Goal: Information Seeking & Learning: Find specific fact

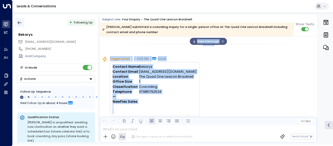
click at [18, 21] on icon "button" at bounding box center [19, 22] width 5 height 5
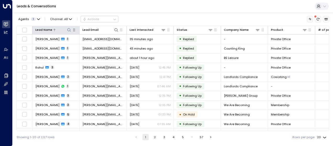
click at [69, 29] on icon at bounding box center [69, 30] width 4 height 4
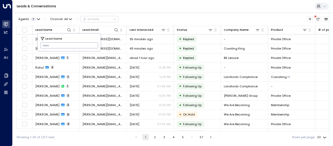
click at [68, 7] on div "Leads & Conversations" at bounding box center [173, 6] width 320 height 13
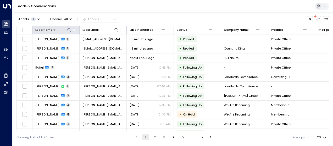
click at [69, 29] on icon at bounding box center [69, 30] width 4 height 4
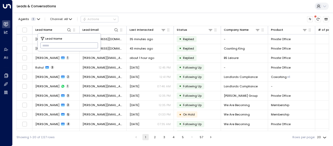
click at [44, 44] on input "text" at bounding box center [69, 45] width 58 height 9
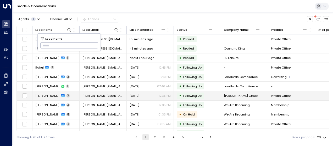
type input "**********"
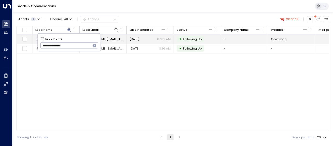
click at [112, 39] on span "[PERSON_NAME][EMAIL_ADDRESS][DOMAIN_NAME]" at bounding box center [102, 39] width 41 height 4
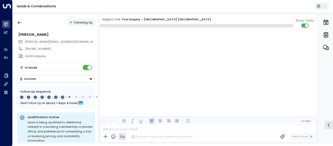
scroll to position [1444, 0]
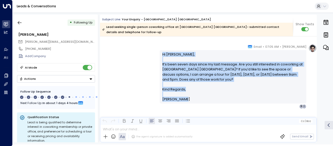
drag, startPoint x: 161, startPoint y: 48, endPoint x: 183, endPoint y: 98, distance: 54.9
click at [183, 98] on div "Hi [PERSON_NAME], It’s been seven days since my last message. Are you still int…" at bounding box center [232, 77] width 146 height 54
drag, startPoint x: 183, startPoint y: 98, endPoint x: 171, endPoint y: 87, distance: 16.6
copy div "Hi [PERSON_NAME], It’s been seven days since my last message. Are you still int…"
click at [20, 23] on icon "button" at bounding box center [20, 22] width 4 height 3
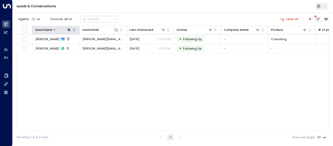
click at [69, 29] on icon at bounding box center [69, 30] width 4 height 4
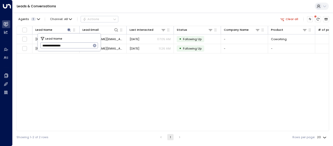
drag, startPoint x: 40, startPoint y: 46, endPoint x: 74, endPoint y: 48, distance: 34.1
click at [74, 48] on input "**********" at bounding box center [65, 45] width 51 height 9
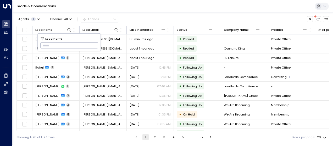
click at [46, 45] on input "text" at bounding box center [69, 45] width 58 height 9
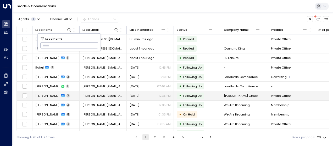
type input "**********"
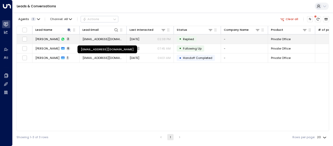
click at [110, 37] on span "[EMAIL_ADDRESS][DOMAIN_NAME]" at bounding box center [102, 39] width 41 height 4
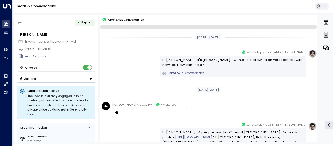
scroll to position [51, 0]
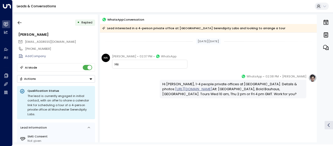
click at [159, 93] on div "Hi [PERSON_NAME], 1-4 people private offices at [GEOGRAPHIC_DATA]. Details & ph…" at bounding box center [232, 89] width 146 height 18
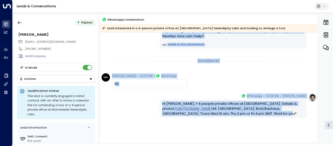
scroll to position [53, 0]
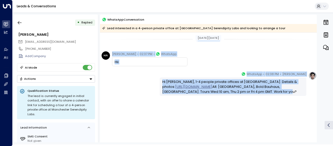
drag, startPoint x: 162, startPoint y: 60, endPoint x: 179, endPoint y: 137, distance: 78.5
click at [179, 137] on div "[DATE][DATE] [PERSON_NAME] • 07:25 AM • WhatsApp Hi [PERSON_NAME] - it's [PERSO…" at bounding box center [208, 61] width 216 height 164
drag, startPoint x: 179, startPoint y: 137, endPoint x: 177, endPoint y: 89, distance: 47.4
copy div "Hi [PERSON_NAME] - it's [PERSON_NAME]. I wanted to follow up on your request wi…"
click at [19, 22] on icon "button" at bounding box center [19, 22] width 5 height 5
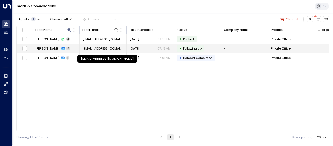
click at [94, 48] on span "[EMAIL_ADDRESS][DOMAIN_NAME]" at bounding box center [102, 49] width 41 height 4
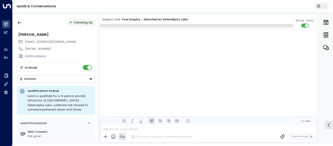
scroll to position [1065, 0]
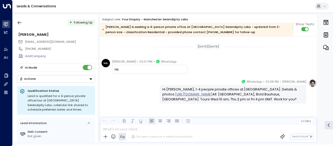
click at [151, 52] on div "[DATE][DATE]" at bounding box center [208, 46] width 216 height 14
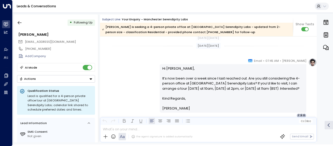
scroll to position [1026, 0]
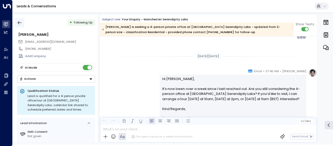
click at [19, 20] on button "button" at bounding box center [19, 22] width 9 height 9
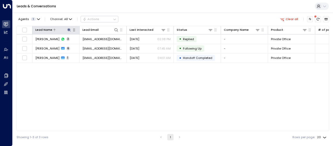
click at [69, 29] on icon at bounding box center [68, 29] width 3 height 3
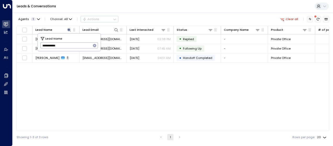
drag, startPoint x: 41, startPoint y: 44, endPoint x: 67, endPoint y: 46, distance: 26.2
click at [67, 46] on input "**********" at bounding box center [65, 45] width 51 height 9
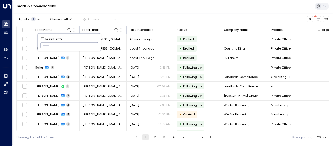
click at [42, 44] on input "text" at bounding box center [69, 45] width 58 height 9
paste input "**********"
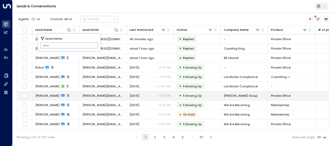
type input "**********"
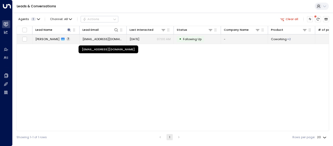
click at [112, 37] on span "[EMAIL_ADDRESS][DOMAIN_NAME]" at bounding box center [102, 39] width 41 height 4
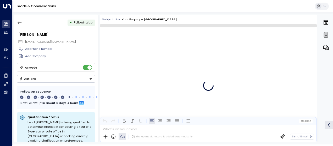
scroll to position [1429, 0]
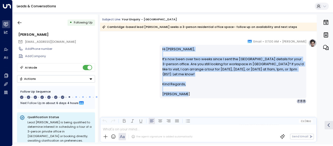
drag, startPoint x: 161, startPoint y: 48, endPoint x: 185, endPoint y: 98, distance: 56.1
click at [185, 98] on div "Hi [PERSON_NAME], It’s now been over two weeks since I sent the [GEOGRAPHIC_DAT…" at bounding box center [232, 72] width 146 height 54
drag, startPoint x: 185, startPoint y: 98, endPoint x: 172, endPoint y: 81, distance: 22.2
copy div "Hi [PERSON_NAME], It’s now been over two weeks since I sent the [GEOGRAPHIC_DAT…"
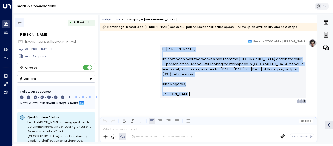
click at [20, 21] on icon "button" at bounding box center [19, 22] width 5 height 5
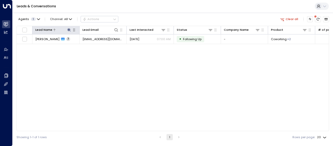
click at [68, 28] on icon at bounding box center [68, 29] width 3 height 3
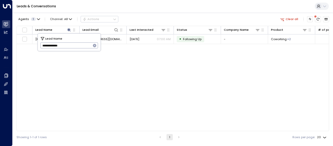
drag, startPoint x: 41, startPoint y: 45, endPoint x: 72, endPoint y: 45, distance: 31.1
click at [72, 45] on input "**********" at bounding box center [65, 45] width 51 height 9
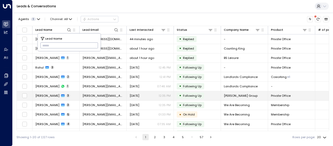
type input "**********"
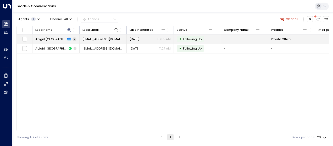
click at [137, 38] on span "[DATE]" at bounding box center [134, 39] width 10 height 4
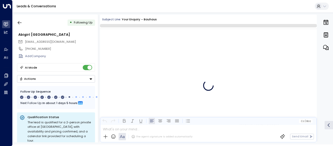
scroll to position [1474, 0]
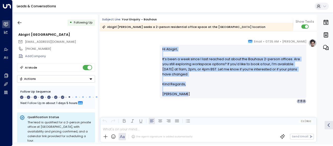
drag, startPoint x: 161, startPoint y: 49, endPoint x: 185, endPoint y: 98, distance: 55.0
click at [185, 98] on div "Hi Abigirl, It’s been a week since I last reached out about the Bauhaus 2-perso…" at bounding box center [232, 72] width 146 height 54
drag, startPoint x: 185, startPoint y: 98, endPoint x: 171, endPoint y: 81, distance: 21.7
copy div "Hi Abigirl, It’s been a week since I last reached out about the Bauhaus 2-perso…"
click at [19, 22] on icon "button" at bounding box center [19, 22] width 5 height 5
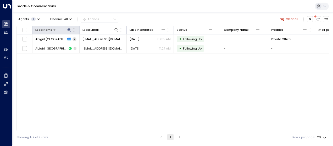
click at [69, 28] on icon at bounding box center [69, 30] width 4 height 4
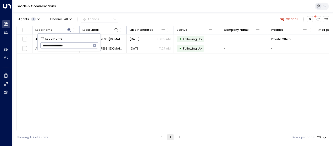
drag, startPoint x: 42, startPoint y: 45, endPoint x: 77, endPoint y: 43, distance: 34.9
click at [77, 43] on input "**********" at bounding box center [65, 45] width 51 height 9
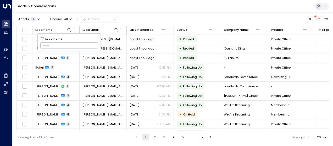
click at [42, 45] on input "text" at bounding box center [69, 45] width 58 height 9
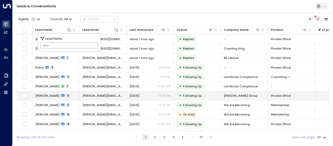
type input "**********"
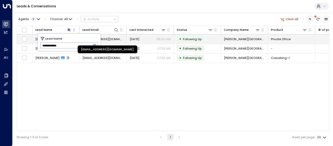
click at [113, 40] on span "[EMAIL_ADDRESS][DOMAIN_NAME]" at bounding box center [102, 39] width 41 height 4
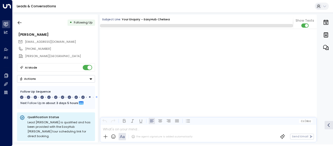
scroll to position [2260, 0]
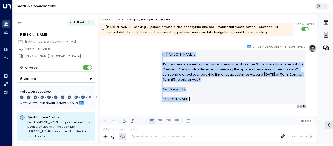
drag, startPoint x: 159, startPoint y: 53, endPoint x: 183, endPoint y: 101, distance: 54.1
click at [183, 101] on div "Hi [PERSON_NAME], It’s now been a week since my last message about the 2-person…" at bounding box center [232, 77] width 146 height 54
drag, startPoint x: 183, startPoint y: 101, endPoint x: 174, endPoint y: 89, distance: 15.6
copy div "Hi [PERSON_NAME], It’s now been a week since my last message about the 2-person…"
click at [20, 21] on icon "button" at bounding box center [19, 22] width 5 height 5
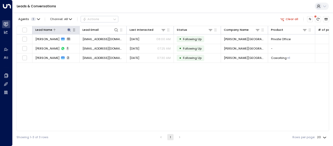
click at [70, 28] on icon at bounding box center [69, 30] width 4 height 4
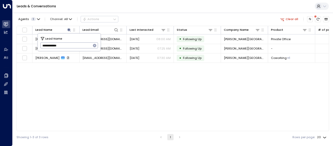
drag, startPoint x: 41, startPoint y: 45, endPoint x: 70, endPoint y: 43, distance: 29.1
click at [70, 43] on input "**********" at bounding box center [65, 45] width 51 height 9
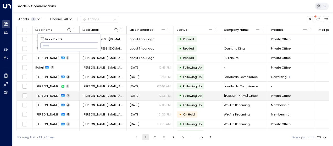
type input "**********"
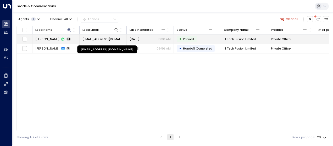
click at [113, 38] on span "[EMAIL_ADDRESS][DOMAIN_NAME]" at bounding box center [102, 39] width 41 height 4
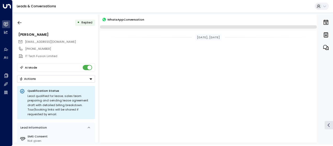
scroll to position [881, 0]
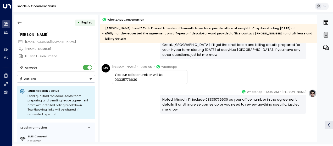
click at [119, 89] on div "[PERSON_NAME] • 10:30 AM • WhatsApp Noted, Misbah. I’ll include 03335776630 as …" at bounding box center [208, 101] width 216 height 25
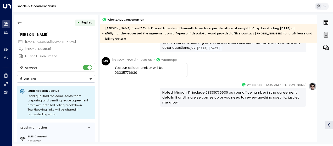
scroll to position [344, 0]
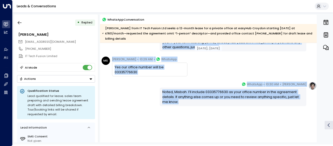
drag, startPoint x: 113, startPoint y: 110, endPoint x: 238, endPoint y: 107, distance: 124.5
copy div "[PERSON_NAME] • 10:27 AM • WhatsApp No thanks 👍 [PERSON_NAME] • 10:28 AM • What…"
click at [142, 85] on div "[PERSON_NAME] • 10:30 AM • WhatsApp Noted, Misbah. I’ll include 03335776630 as …" at bounding box center [208, 94] width 216 height 25
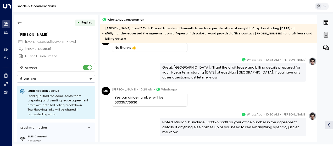
scroll to position [312, 0]
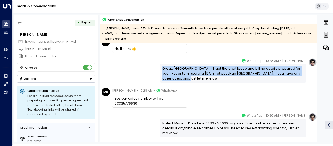
drag, startPoint x: 162, startPoint y: 62, endPoint x: 183, endPoint y: 76, distance: 25.5
click at [183, 76] on div "Great, [GEOGRAPHIC_DATA]. I’ll get the draft lease and billing details prepared…" at bounding box center [232, 73] width 146 height 18
drag, startPoint x: 183, startPoint y: 76, endPoint x: 165, endPoint y: 62, distance: 22.2
copy div "Great, [GEOGRAPHIC_DATA]. I’ll get the draft lease and billing details prepared…"
click at [20, 23] on icon "button" at bounding box center [20, 22] width 4 height 3
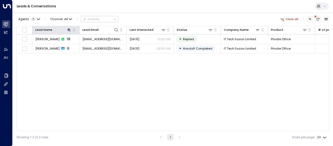
click at [69, 26] on th "Lead Name" at bounding box center [55, 30] width 47 height 8
click at [69, 29] on icon at bounding box center [68, 29] width 3 height 3
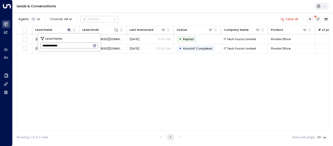
drag, startPoint x: 42, startPoint y: 46, endPoint x: 70, endPoint y: 45, distance: 28.2
click at [70, 45] on input "**********" at bounding box center [65, 45] width 51 height 9
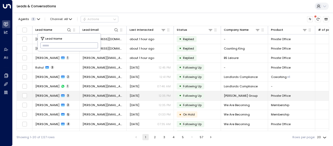
type input "**********"
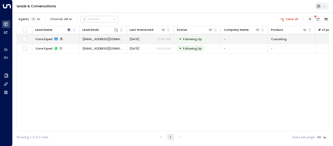
click at [116, 38] on span "[EMAIL_ADDRESS][DOMAIN_NAME]" at bounding box center [102, 39] width 41 height 4
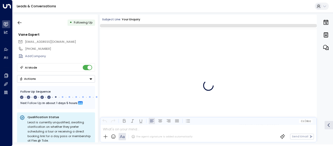
scroll to position [814, 0]
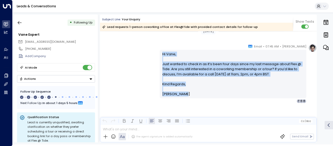
drag, startPoint x: 161, startPoint y: 53, endPoint x: 184, endPoint y: 98, distance: 50.3
click at [184, 98] on div "Hi [PERSON_NAME], Just wanted to check in as it’s been four days since my last …" at bounding box center [232, 74] width 146 height 48
drag, startPoint x: 184, startPoint y: 98, endPoint x: 168, endPoint y: 64, distance: 37.9
copy div "Hi [PERSON_NAME], Just wanted to check in as it’s been four days since my last …"
click at [20, 24] on icon "button" at bounding box center [19, 22] width 5 height 5
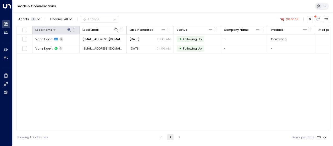
click at [68, 29] on icon at bounding box center [69, 30] width 4 height 4
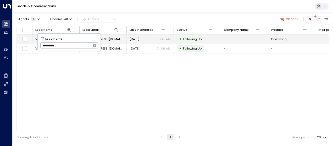
drag, startPoint x: 61, startPoint y: 47, endPoint x: 25, endPoint y: 43, distance: 36.8
click at [25, 43] on body "**********" at bounding box center [166, 72] width 333 height 144
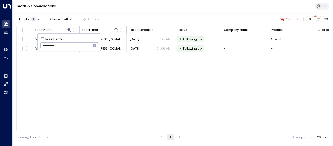
drag, startPoint x: 42, startPoint y: 45, endPoint x: 64, endPoint y: 46, distance: 22.2
click at [64, 46] on input "**********" at bounding box center [65, 45] width 51 height 9
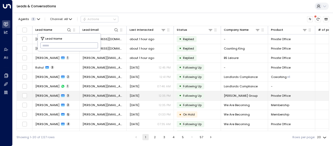
type input "**********"
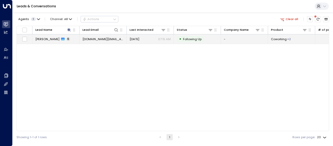
click at [113, 37] on span "[DOMAIN_NAME][EMAIL_ADDRESS][DOMAIN_NAME]" at bounding box center [102, 39] width 41 height 4
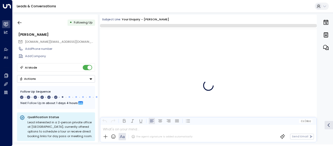
scroll to position [1202, 0]
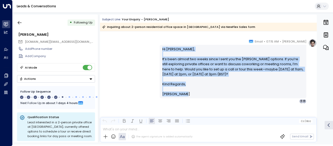
drag, startPoint x: 161, startPoint y: 49, endPoint x: 190, endPoint y: 92, distance: 52.2
click at [190, 92] on div "Hi [PERSON_NAME], It’s been almost two weeks since I sent you the [PERSON_NAME]…" at bounding box center [232, 72] width 141 height 50
drag, startPoint x: 190, startPoint y: 92, endPoint x: 164, endPoint y: 68, distance: 35.9
copy div "Hi [PERSON_NAME], It’s been almost two weeks since I sent you the [PERSON_NAME]…"
click at [20, 22] on icon "button" at bounding box center [19, 22] width 5 height 5
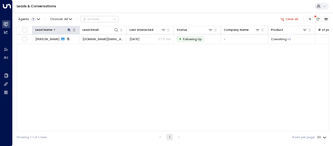
click at [69, 29] on icon at bounding box center [68, 29] width 3 height 3
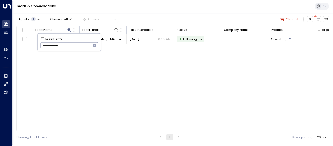
drag, startPoint x: 41, startPoint y: 45, endPoint x: 74, endPoint y: 47, distance: 32.7
click at [74, 47] on input "**********" at bounding box center [65, 45] width 51 height 9
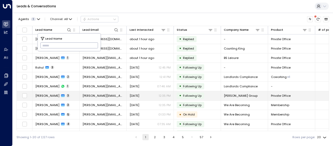
type input "**********"
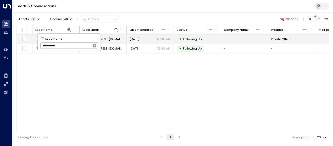
click at [111, 37] on span "[EMAIL_ADDRESS][DOMAIN_NAME]" at bounding box center [102, 39] width 41 height 4
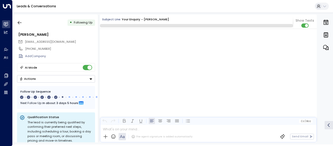
scroll to position [1126, 0]
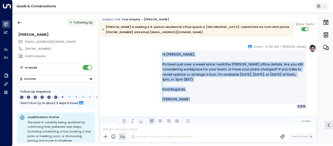
drag, startPoint x: 161, startPoint y: 53, endPoint x: 181, endPoint y: 101, distance: 52.4
click at [181, 101] on div "Hi [PERSON_NAME], It’s been just over a week since I sent the [PERSON_NAME] off…" at bounding box center [232, 77] width 141 height 50
drag, startPoint x: 181, startPoint y: 101, endPoint x: 166, endPoint y: 80, distance: 26.0
click at [19, 21] on icon "button" at bounding box center [19, 22] width 5 height 5
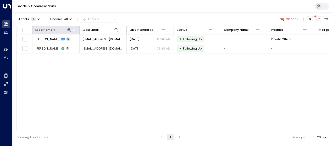
click at [69, 30] on icon at bounding box center [68, 29] width 3 height 3
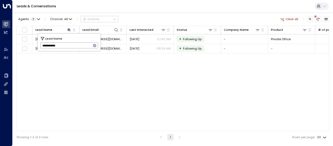
drag, startPoint x: 42, startPoint y: 45, endPoint x: 62, endPoint y: 45, distance: 19.9
click at [62, 45] on input "**********" at bounding box center [65, 45] width 51 height 9
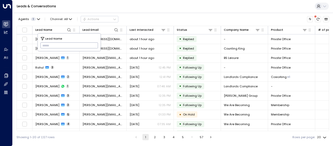
click at [42, 44] on input "text" at bounding box center [69, 45] width 58 height 9
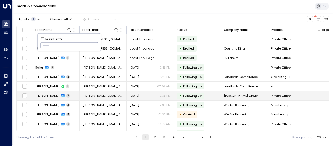
type input "**********"
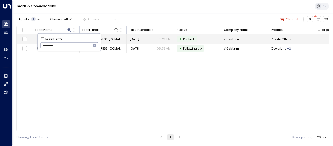
click at [110, 38] on span "[EMAIL_ADDRESS][DOMAIN_NAME]" at bounding box center [102, 39] width 41 height 4
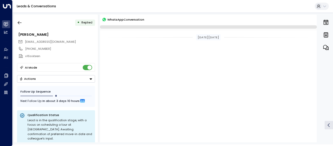
scroll to position [327, 0]
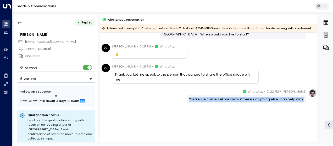
drag, startPoint x: 187, startPoint y: 99, endPoint x: 302, endPoint y: 101, distance: 115.0
click at [302, 101] on div "You’re welcome! Let me know if there’s anything else I can help with." at bounding box center [245, 99] width 119 height 8
drag, startPoint x: 302, startPoint y: 101, endPoint x: 288, endPoint y: 98, distance: 14.6
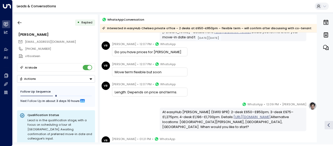
scroll to position [118, 0]
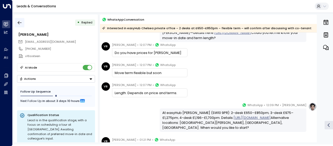
click at [18, 22] on icon "button" at bounding box center [19, 22] width 5 height 5
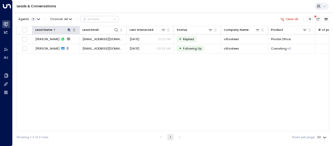
click at [69, 28] on icon at bounding box center [69, 30] width 4 height 4
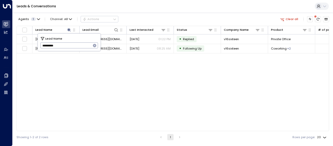
drag, startPoint x: 42, startPoint y: 47, endPoint x: 68, endPoint y: 46, distance: 26.4
click at [68, 46] on input "**********" at bounding box center [65, 45] width 51 height 9
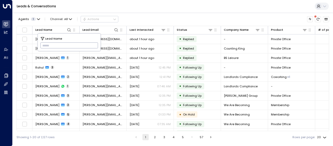
type input "**********"
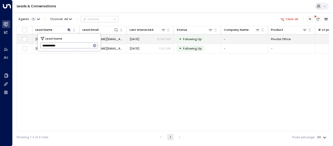
click at [138, 38] on span "[DATE]" at bounding box center [134, 39] width 10 height 4
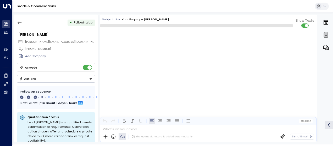
scroll to position [416, 0]
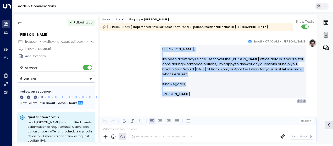
drag, startPoint x: 161, startPoint y: 49, endPoint x: 186, endPoint y: 92, distance: 49.8
click at [186, 92] on div "Hi [PERSON_NAME], It’s been a few days since I sent over the [PERSON_NAME] offi…" at bounding box center [232, 72] width 141 height 50
drag, startPoint x: 186, startPoint y: 92, endPoint x: 168, endPoint y: 76, distance: 24.2
click at [125, 54] on div "[PERSON_NAME] • 07:40 AM • Email Hi [PERSON_NAME], It’s been a few days since I…" at bounding box center [208, 71] width 216 height 65
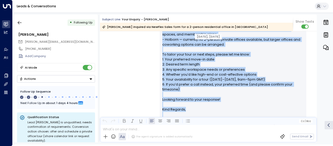
scroll to position [232, 0]
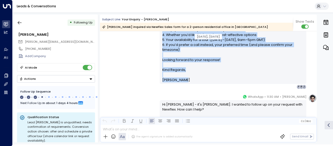
drag, startPoint x: 161, startPoint y: 47, endPoint x: 191, endPoint y: 81, distance: 45.2
drag, startPoint x: 191, startPoint y: 81, endPoint x: 178, endPoint y: 70, distance: 16.7
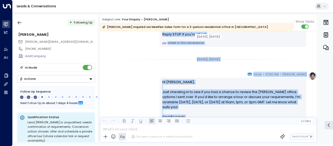
scroll to position [364, 0]
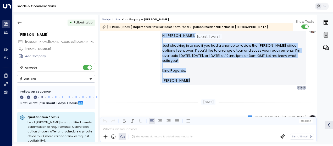
drag, startPoint x: 161, startPoint y: 105, endPoint x: 182, endPoint y: 100, distance: 21.6
drag, startPoint x: 182, startPoint y: 100, endPoint x: 170, endPoint y: 56, distance: 45.3
click at [21, 23] on icon "button" at bounding box center [20, 22] width 4 height 3
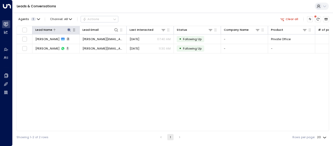
click at [69, 29] on icon at bounding box center [68, 29] width 3 height 3
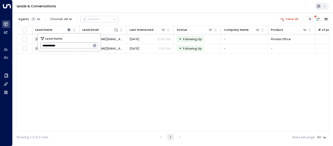
drag, startPoint x: 42, startPoint y: 45, endPoint x: 71, endPoint y: 43, distance: 29.6
click at [71, 43] on input "**********" at bounding box center [65, 45] width 51 height 9
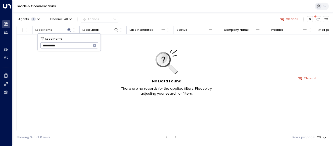
type input "**********"
drag, startPoint x: 42, startPoint y: 45, endPoint x: 72, endPoint y: 41, distance: 30.4
click at [72, 41] on div "**********" at bounding box center [69, 43] width 63 height 18
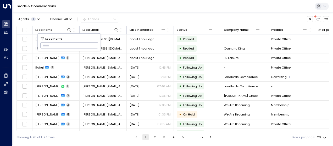
click at [43, 44] on input "text" at bounding box center [69, 45] width 58 height 9
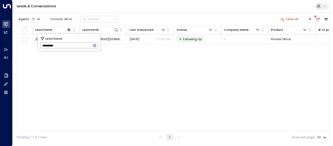
type input "**********"
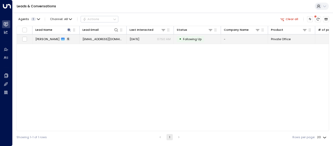
click at [107, 42] on td "[EMAIL_ADDRESS][DOMAIN_NAME]" at bounding box center [102, 39] width 47 height 9
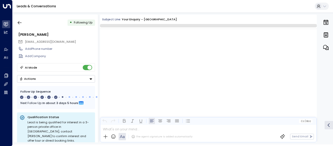
scroll to position [1187, 0]
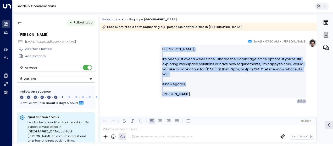
drag, startPoint x: 161, startPoint y: 47, endPoint x: 186, endPoint y: 98, distance: 57.2
click at [186, 98] on div "Hi [PERSON_NAME], It’s been just over a week since I shared the Cambridge offic…" at bounding box center [232, 72] width 146 height 54
drag, startPoint x: 186, startPoint y: 98, endPoint x: 171, endPoint y: 82, distance: 21.8
click at [19, 23] on icon "button" at bounding box center [19, 22] width 5 height 5
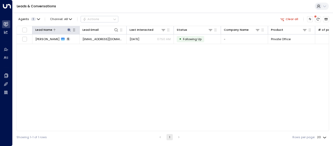
click at [68, 29] on icon at bounding box center [68, 29] width 3 height 3
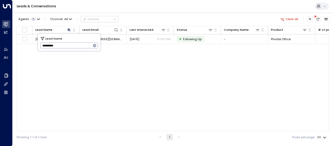
drag, startPoint x: 41, startPoint y: 47, endPoint x: 68, endPoint y: 46, distance: 27.5
click at [68, 46] on input "**********" at bounding box center [65, 45] width 51 height 9
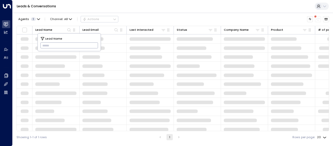
click at [44, 44] on input "text" at bounding box center [69, 45] width 58 height 9
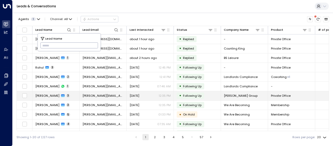
type input "**********"
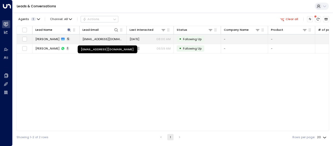
click at [110, 38] on span "[EMAIL_ADDRESS][DOMAIN_NAME]" at bounding box center [102, 39] width 41 height 4
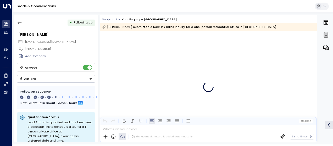
scroll to position [797, 0]
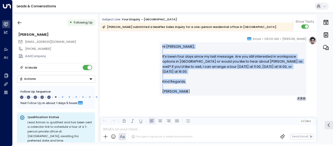
drag, startPoint x: 162, startPoint y: 46, endPoint x: 180, endPoint y: 91, distance: 48.9
click at [180, 91] on div "Hi Arman, It’s been four days since my last message. Are you still interested i…" at bounding box center [232, 69] width 141 height 50
drag, startPoint x: 180, startPoint y: 91, endPoint x: 170, endPoint y: 82, distance: 13.7
click at [21, 21] on icon "button" at bounding box center [19, 22] width 5 height 5
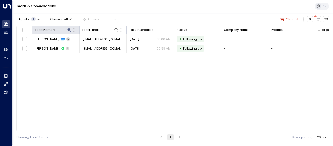
click at [68, 28] on icon at bounding box center [68, 29] width 3 height 3
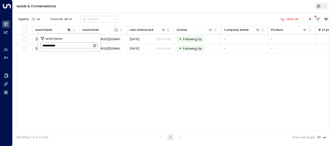
drag, startPoint x: 41, startPoint y: 45, endPoint x: 72, endPoint y: 47, distance: 30.9
click at [72, 47] on input "**********" at bounding box center [65, 45] width 51 height 9
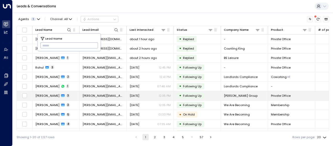
type input "**********"
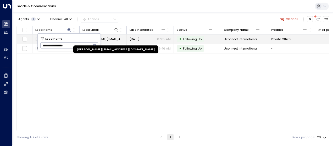
click at [112, 38] on span "[PERSON_NAME][EMAIL_ADDRESS][DOMAIN_NAME]" at bounding box center [102, 39] width 41 height 4
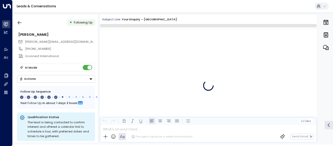
scroll to position [1096, 0]
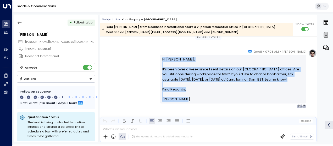
drag, startPoint x: 161, startPoint y: 59, endPoint x: 186, endPoint y: 100, distance: 49.0
click at [186, 100] on div "Hi [PERSON_NAME], It’s been over a week since I sent details on our [GEOGRAPHIC…" at bounding box center [232, 79] width 141 height 45
drag, startPoint x: 186, startPoint y: 100, endPoint x: 173, endPoint y: 84, distance: 21.4
click at [23, 22] on button "button" at bounding box center [19, 22] width 9 height 9
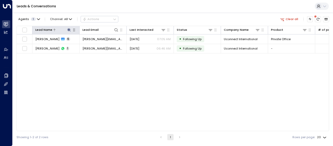
click at [69, 29] on icon at bounding box center [68, 29] width 3 height 3
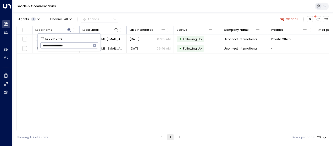
drag, startPoint x: 41, startPoint y: 45, endPoint x: 83, endPoint y: 48, distance: 42.2
click at [83, 48] on input "**********" at bounding box center [65, 45] width 51 height 9
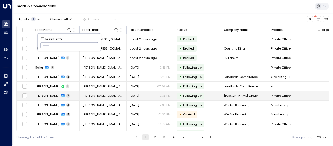
type input "**********"
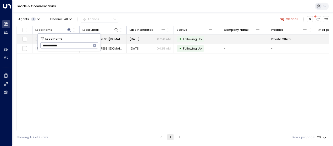
click at [111, 39] on span "[EMAIL_ADDRESS][DOMAIN_NAME]" at bounding box center [102, 39] width 41 height 4
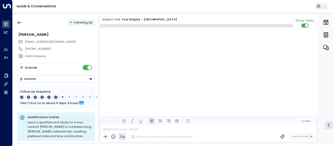
scroll to position [1101, 0]
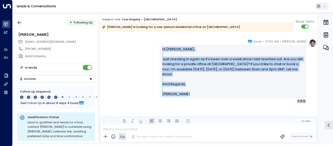
drag, startPoint x: 161, startPoint y: 49, endPoint x: 185, endPoint y: 100, distance: 57.1
click at [185, 100] on div "[PERSON_NAME] • 07:50 AM • Email Hi [PERSON_NAME], Just checking in again as it…" at bounding box center [232, 71] width 146 height 65
drag, startPoint x: 185, startPoint y: 100, endPoint x: 173, endPoint y: 79, distance: 24.8
click at [20, 21] on icon "button" at bounding box center [19, 22] width 5 height 5
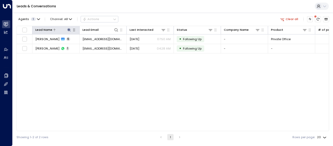
click at [67, 29] on icon at bounding box center [69, 30] width 4 height 4
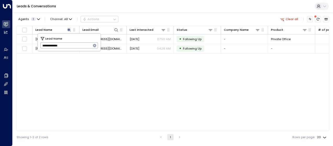
drag, startPoint x: 41, startPoint y: 46, endPoint x: 65, endPoint y: 47, distance: 23.8
click at [65, 47] on input "**********" at bounding box center [65, 45] width 51 height 9
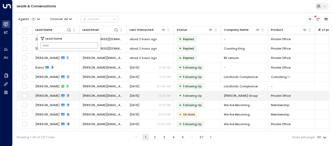
type input "**********"
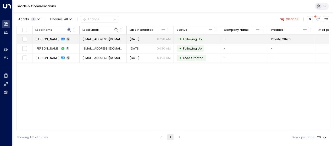
click at [114, 37] on td "[EMAIL_ADDRESS][DOMAIN_NAME]" at bounding box center [102, 39] width 47 height 9
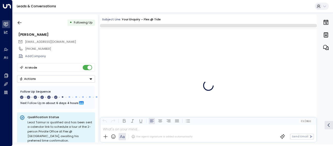
scroll to position [1041, 0]
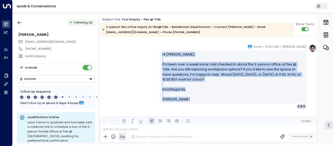
drag, startPoint x: 162, startPoint y: 54, endPoint x: 182, endPoint y: 104, distance: 54.5
click at [182, 104] on div "[PERSON_NAME] • 07:50 AM • Email Hi Taimur, It’s been over a week since I last …" at bounding box center [232, 76] width 146 height 65
drag, startPoint x: 182, startPoint y: 104, endPoint x: 178, endPoint y: 95, distance: 10.0
click at [19, 23] on icon "button" at bounding box center [20, 22] width 4 height 3
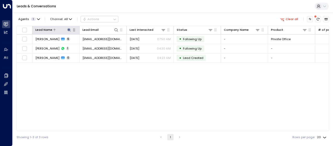
click at [68, 30] on icon at bounding box center [68, 29] width 3 height 3
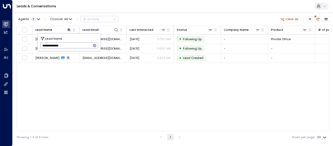
drag, startPoint x: 42, startPoint y: 45, endPoint x: 75, endPoint y: 45, distance: 33.0
click at [75, 45] on input "**********" at bounding box center [65, 45] width 51 height 9
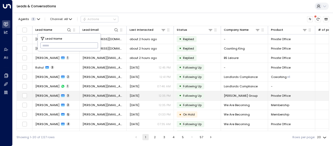
type input "**********"
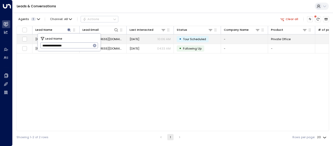
click at [115, 37] on span "[EMAIL_ADDRESS][DOMAIN_NAME]" at bounding box center [102, 39] width 41 height 4
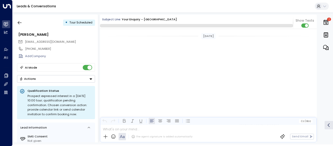
scroll to position [455, 0]
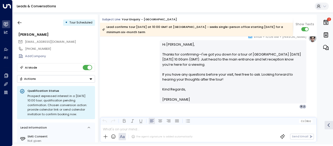
click at [142, 66] on div "[PERSON_NAME] • 10:06 AM • Email Hi [PERSON_NAME], Thanks for confirming—I've g…" at bounding box center [208, 71] width 216 height 75
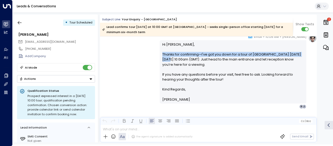
click at [144, 56] on div "[PERSON_NAME] • 10:06 AM • Email Hi [PERSON_NAME], Thanks for confirming—I've g…" at bounding box center [208, 71] width 216 height 75
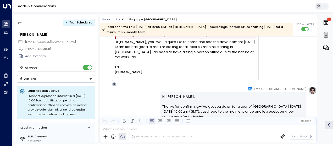
scroll to position [388, 0]
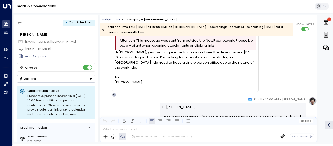
click at [135, 97] on div "[PERSON_NAME] • 10:06 AM • Email Hi [PERSON_NAME], Thanks for confirming—I've g…" at bounding box center [208, 134] width 216 height 75
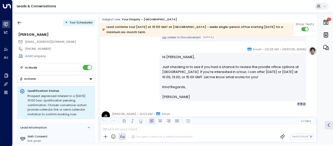
scroll to position [272, 0]
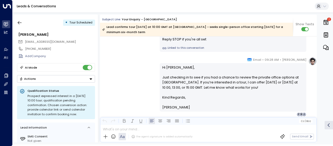
click at [122, 68] on div "[PERSON_NAME] • 09:28 AM • Email Hi [PERSON_NAME], Just checking in to see if y…" at bounding box center [208, 87] width 216 height 60
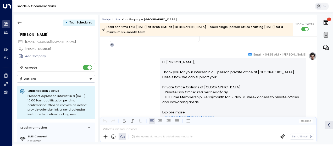
scroll to position [74, 0]
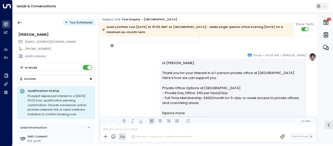
click at [140, 72] on div "[PERSON_NAME] • 04:28 AM • Email Hi [PERSON_NAME], Thank you for your interest …" at bounding box center [208, 130] width 216 height 155
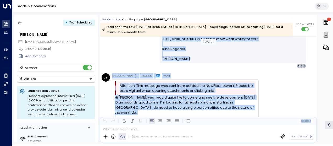
scroll to position [322, 0]
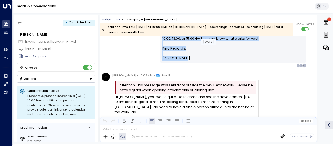
drag, startPoint x: 161, startPoint y: 66, endPoint x: 193, endPoint y: 59, distance: 32.6
drag, startPoint x: 193, startPoint y: 59, endPoint x: 170, endPoint y: 53, distance: 24.0
click at [20, 22] on icon "button" at bounding box center [19, 22] width 5 height 5
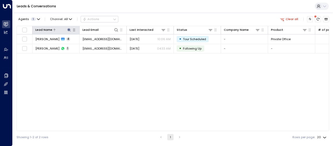
click at [70, 30] on icon at bounding box center [68, 29] width 3 height 3
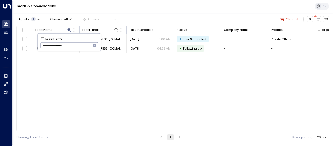
drag, startPoint x: 41, startPoint y: 45, endPoint x: 87, endPoint y: 49, distance: 47.0
click at [87, 49] on input "**********" at bounding box center [65, 45] width 51 height 9
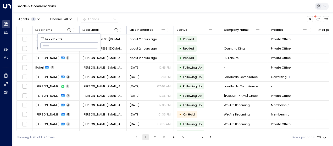
click at [43, 44] on input "text" at bounding box center [69, 45] width 58 height 9
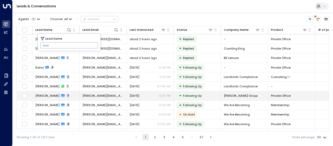
type input "**********"
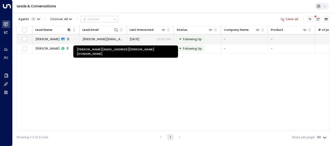
click at [113, 39] on span "[PERSON_NAME][EMAIL_ADDRESS][PERSON_NAME][DOMAIN_NAME]" at bounding box center [102, 39] width 41 height 4
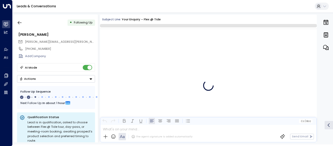
scroll to position [245, 0]
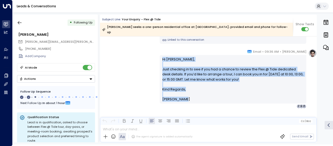
drag, startPoint x: 160, startPoint y: 54, endPoint x: 181, endPoint y: 95, distance: 46.0
click at [181, 95] on div "Hi [PERSON_NAME], Just checking in to see if you had a chance to review the Fle…" at bounding box center [232, 79] width 146 height 48
drag, startPoint x: 181, startPoint y: 95, endPoint x: 173, endPoint y: 81, distance: 16.1
click at [18, 22] on icon "button" at bounding box center [19, 22] width 5 height 5
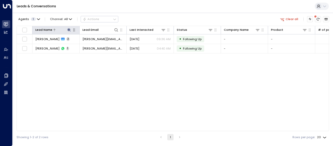
click at [68, 30] on icon at bounding box center [68, 29] width 3 height 3
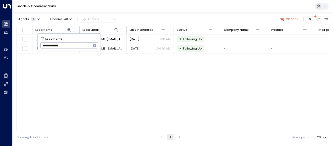
drag, startPoint x: 42, startPoint y: 46, endPoint x: 69, endPoint y: 47, distance: 27.2
click at [69, 47] on input "**********" at bounding box center [65, 45] width 51 height 9
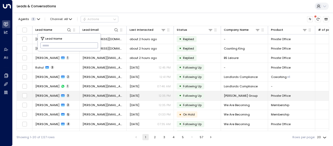
type input "**********"
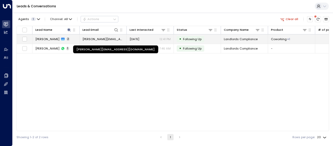
click at [112, 39] on span "[PERSON_NAME][EMAIL_ADDRESS][DOMAIN_NAME]" at bounding box center [102, 39] width 41 height 4
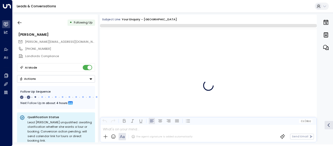
scroll to position [245, 0]
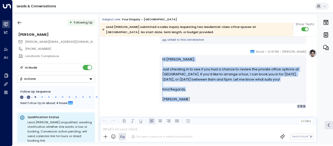
drag, startPoint x: 161, startPoint y: 56, endPoint x: 181, endPoint y: 102, distance: 49.6
click at [181, 102] on div "Hi [PERSON_NAME], Just checking in to see if you had a chance to review the pri…" at bounding box center [232, 79] width 141 height 45
drag, startPoint x: 181, startPoint y: 102, endPoint x: 170, endPoint y: 86, distance: 19.1
click at [18, 21] on icon "button" at bounding box center [19, 22] width 5 height 5
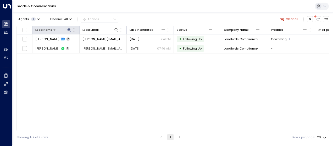
click at [70, 30] on icon at bounding box center [68, 29] width 3 height 3
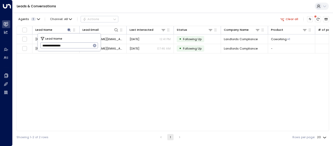
drag, startPoint x: 41, startPoint y: 45, endPoint x: 76, endPoint y: 48, distance: 35.1
click at [76, 48] on input "**********" at bounding box center [65, 45] width 51 height 9
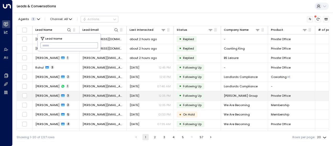
type input "**********"
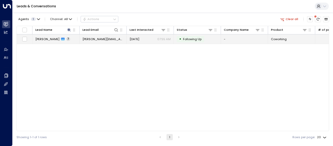
click at [106, 38] on span "[PERSON_NAME][EMAIL_ADDRESS][DOMAIN_NAME]" at bounding box center [102, 39] width 41 height 4
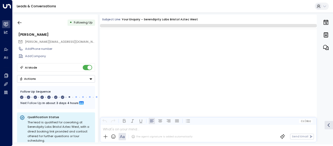
scroll to position [1419, 0]
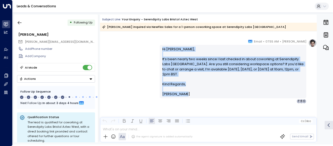
drag, startPoint x: 161, startPoint y: 49, endPoint x: 187, endPoint y: 97, distance: 54.9
click at [187, 97] on div "Hi [PERSON_NAME], It’s been nearly two weeks since I last checked in about cowo…" at bounding box center [232, 72] width 146 height 54
drag, startPoint x: 187, startPoint y: 97, endPoint x: 170, endPoint y: 70, distance: 31.8
click at [19, 22] on icon "button" at bounding box center [19, 22] width 5 height 5
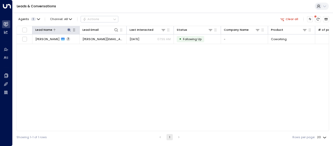
click at [69, 29] on icon at bounding box center [68, 29] width 3 height 3
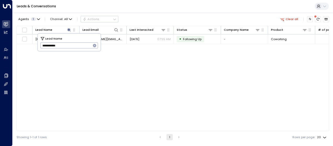
drag, startPoint x: 42, startPoint y: 47, endPoint x: 72, endPoint y: 47, distance: 29.8
click at [72, 47] on input "**********" at bounding box center [65, 45] width 51 height 9
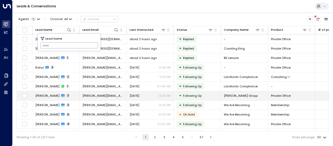
type input "**********"
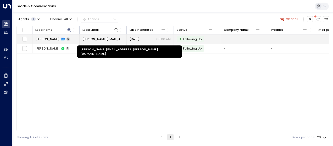
click at [115, 38] on span "[PERSON_NAME][EMAIL_ADDRESS][PERSON_NAME][DOMAIN_NAME]" at bounding box center [102, 39] width 41 height 4
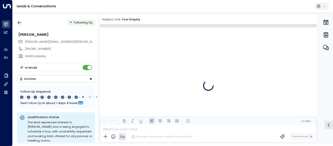
scroll to position [1947, 0]
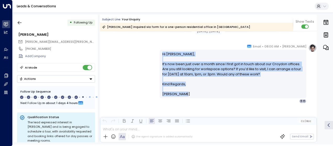
drag, startPoint x: 160, startPoint y: 53, endPoint x: 184, endPoint y: 95, distance: 48.9
click at [184, 95] on div "Hi [PERSON_NAME], It’s now been just over a month since I first got in touch ab…" at bounding box center [232, 74] width 146 height 48
drag, startPoint x: 184, startPoint y: 95, endPoint x: 172, endPoint y: 80, distance: 20.1
click at [146, 54] on div "[PERSON_NAME] • 08:00 AM • Email Hi [PERSON_NAME], It’s now been just over a mo…" at bounding box center [208, 74] width 216 height 60
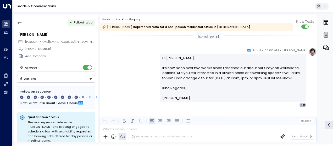
scroll to position [1384, 0]
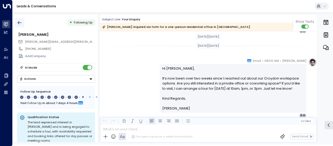
click at [22, 22] on icon "button" at bounding box center [19, 22] width 5 height 5
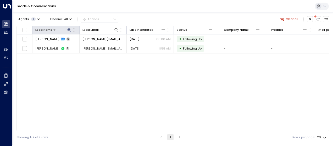
click at [68, 29] on icon at bounding box center [68, 29] width 3 height 3
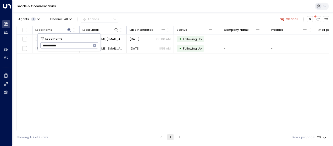
drag, startPoint x: 41, startPoint y: 47, endPoint x: 73, endPoint y: 47, distance: 31.6
click at [73, 47] on input "**********" at bounding box center [65, 45] width 51 height 9
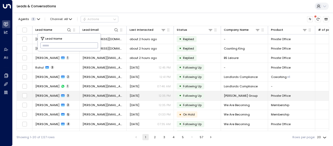
type input "******"
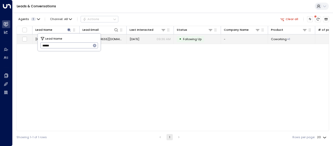
click at [112, 37] on span "[EMAIL_ADDRESS][DOMAIN_NAME]" at bounding box center [102, 39] width 41 height 4
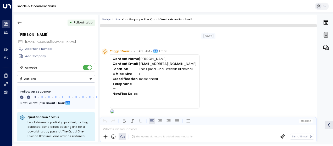
scroll to position [212, 0]
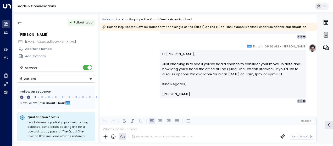
click at [141, 51] on div "[PERSON_NAME] • 09:36 AM • Email Hi [PERSON_NAME], Just checking in to see if y…" at bounding box center [208, 74] width 216 height 60
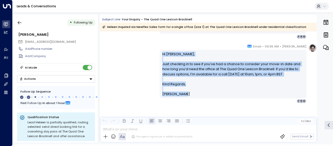
drag, startPoint x: 160, startPoint y: 52, endPoint x: 186, endPoint y: 98, distance: 52.4
click at [186, 98] on div "Hi [PERSON_NAME], Just checking in to see if you’ve had a chance to consider yo…" at bounding box center [232, 74] width 146 height 48
drag, startPoint x: 186, startPoint y: 98, endPoint x: 174, endPoint y: 83, distance: 18.6
